Goal: Information Seeking & Learning: Learn about a topic

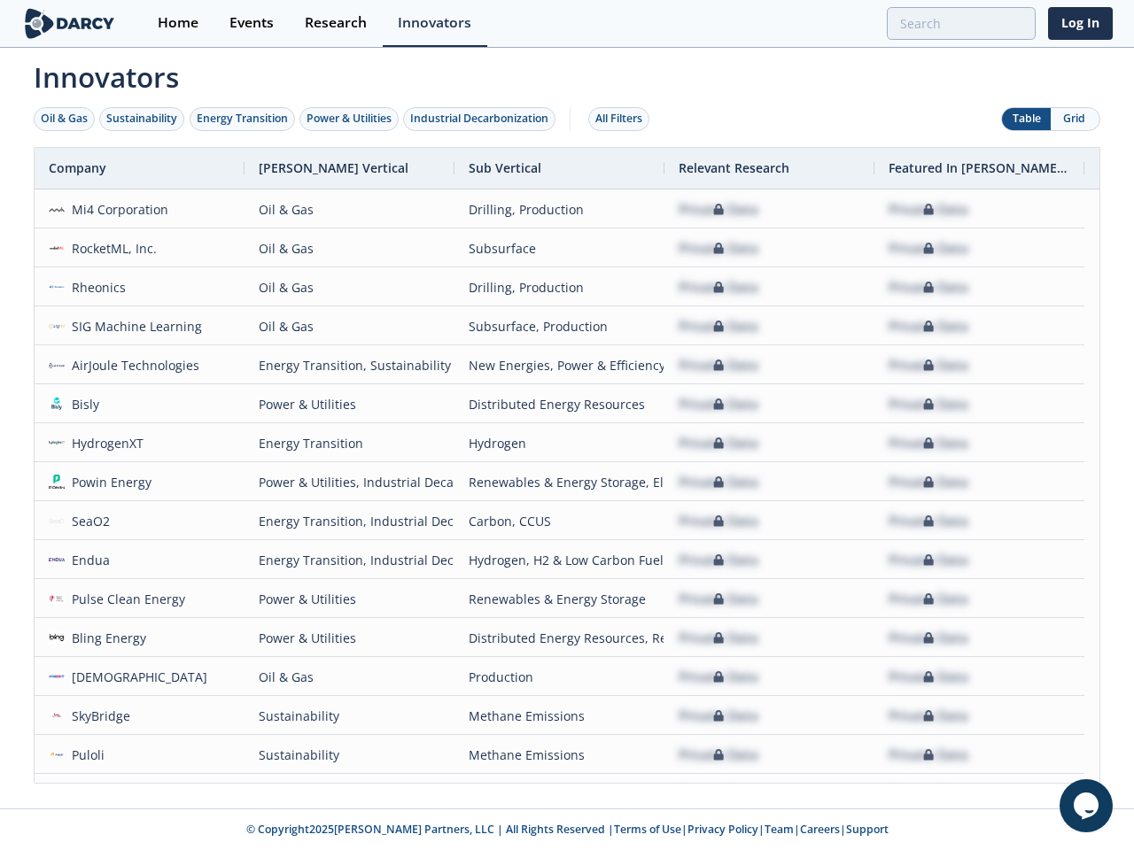
click at [65, 119] on div "Oil & Gas" at bounding box center [64, 119] width 47 height 16
click at [143, 119] on div "Sustainability" at bounding box center [141, 119] width 71 height 16
click at [243, 119] on div "Energy Transition" at bounding box center [242, 119] width 91 height 16
click at [351, 119] on div "Power & Utilities" at bounding box center [349, 119] width 85 height 16
click at [483, 119] on div "Industrial Decarbonization" at bounding box center [479, 119] width 138 height 16
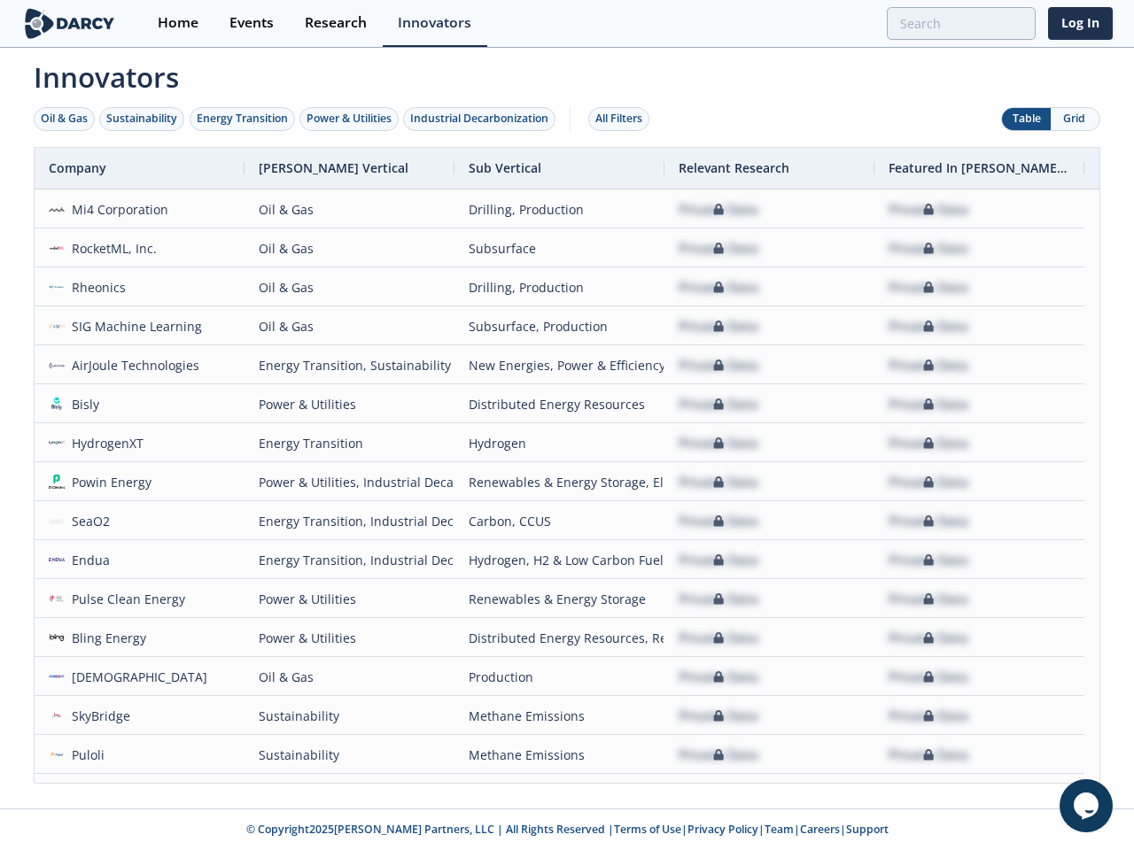
click at [624, 119] on div "All Filters" at bounding box center [618, 119] width 47 height 16
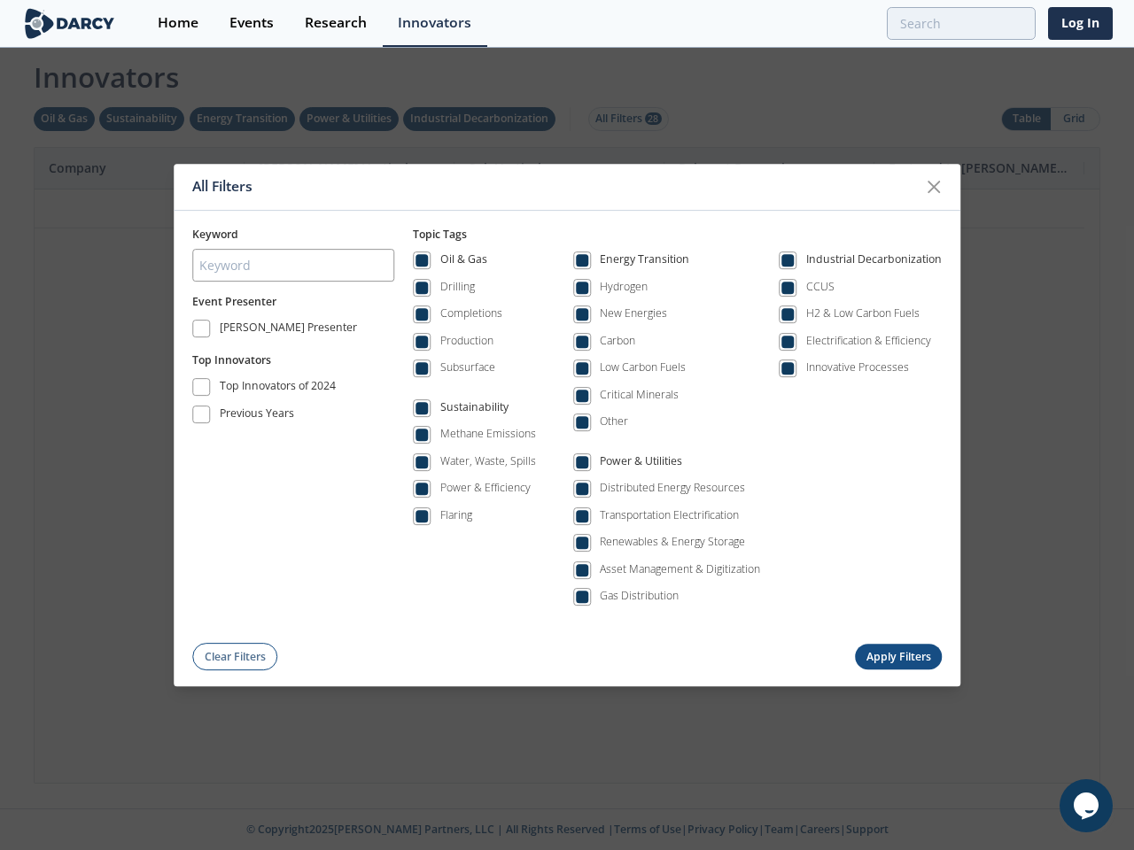
click at [1026, 119] on div "All Filters Keyword Event Presenter [PERSON_NAME] Presenter Top Innovators Top …" at bounding box center [567, 425] width 1134 height 850
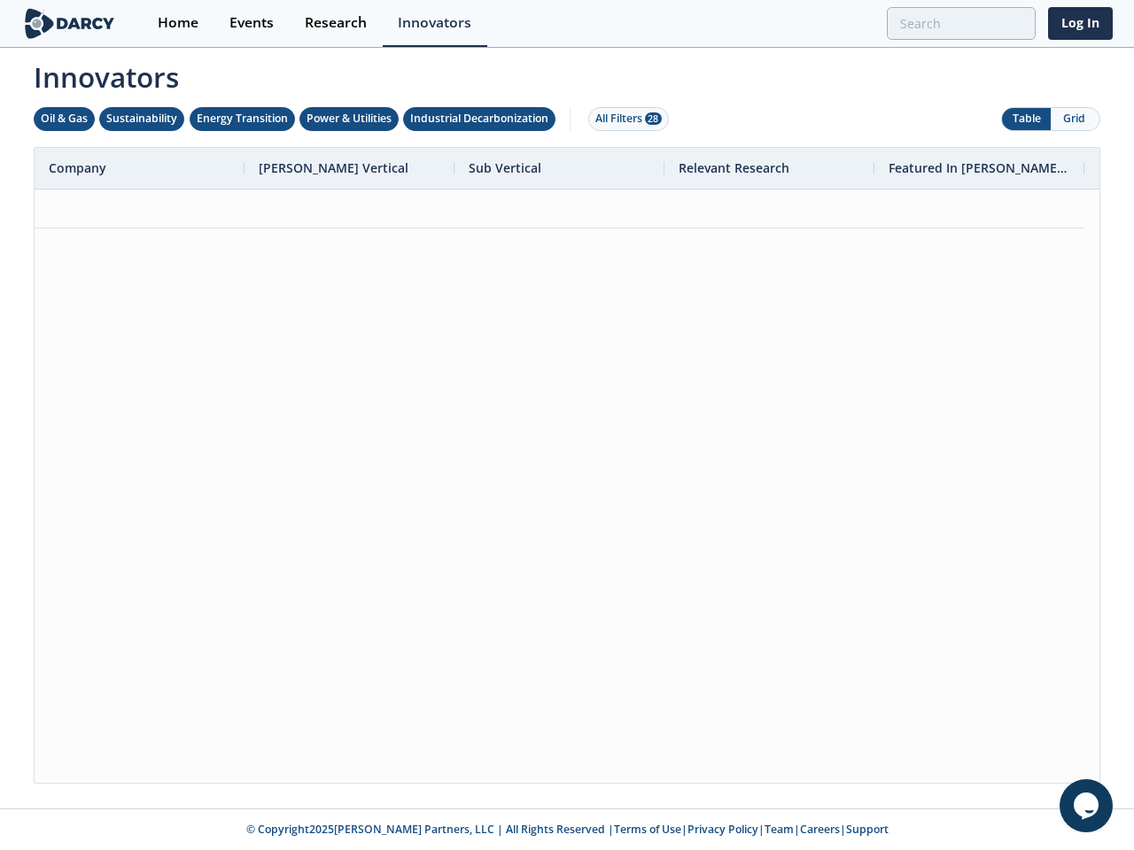
click at [1075, 119] on button "Grid" at bounding box center [1075, 119] width 49 height 22
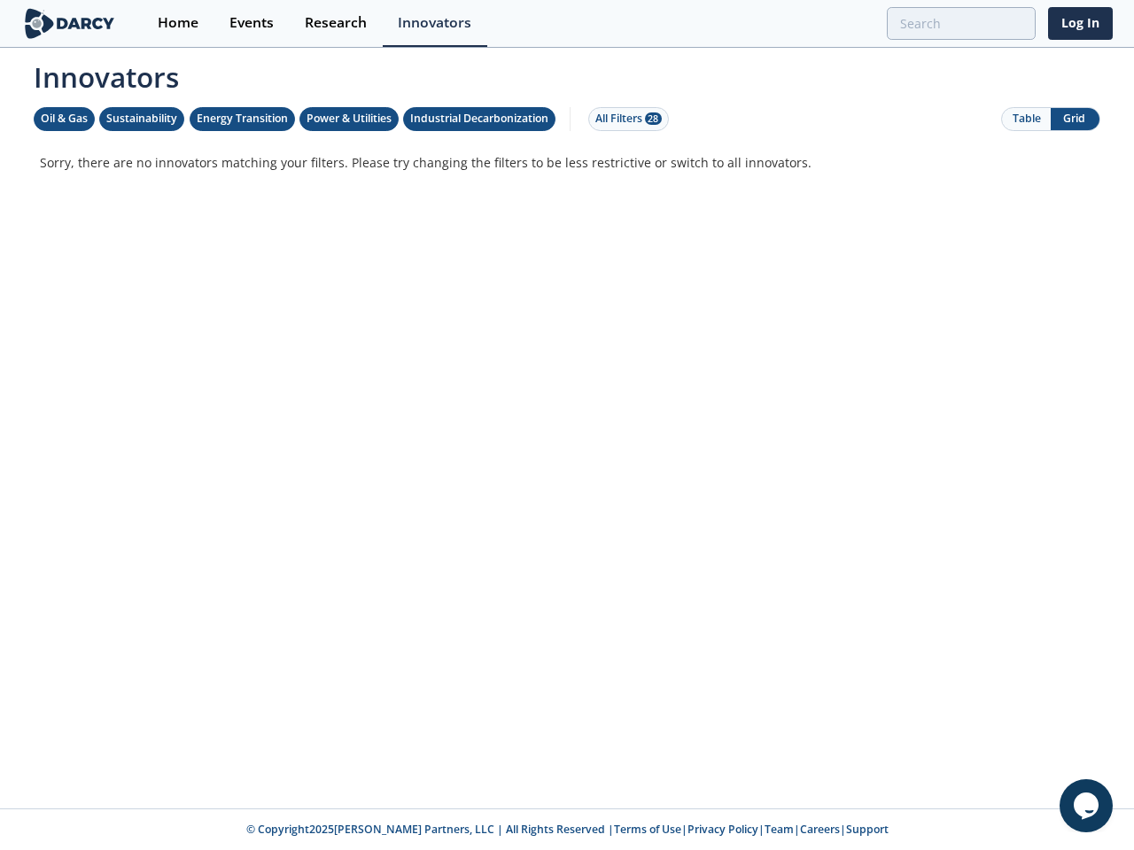
click at [567, 465] on div "Innovators Oil & Gas Sustainability Energy Transition Power & Utilities Industr…" at bounding box center [566, 417] width 1091 height 734
click at [139, 168] on p "Sorry, there are no innovators matching your filters. Please try changing the f…" at bounding box center [567, 162] width 1054 height 19
